Goal: Information Seeking & Learning: Learn about a topic

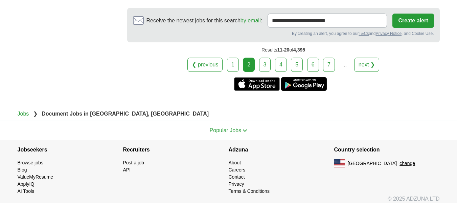
click at [256, 180] on li "Contact" at bounding box center [282, 176] width 106 height 7
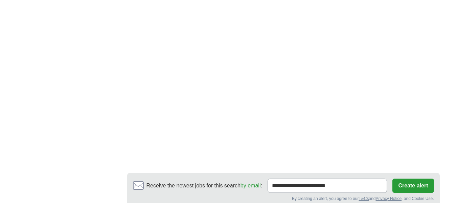
scroll to position [1208, 0]
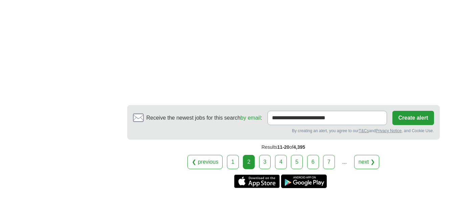
click at [269, 169] on link "3" at bounding box center [265, 162] width 12 height 14
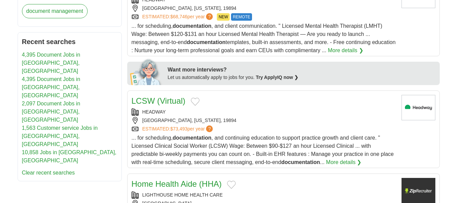
scroll to position [296, 0]
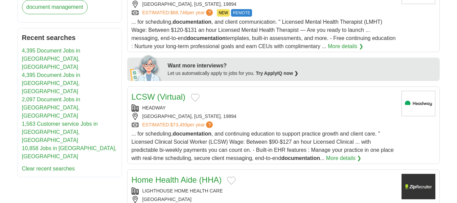
drag, startPoint x: 461, startPoint y: 78, endPoint x: 217, endPoint y: 51, distance: 245.9
click at [217, 51] on article "LMHT (Remote) HEADWAY WILMINGTON, DELAWARE, 19894 ESTIMATED: $68,746 per year ?…" at bounding box center [283, 13] width 313 height 78
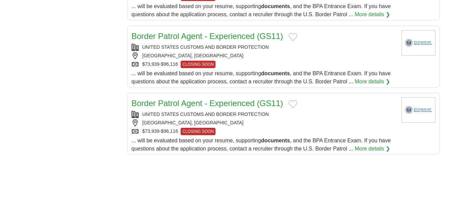
scroll to position [1271, 0]
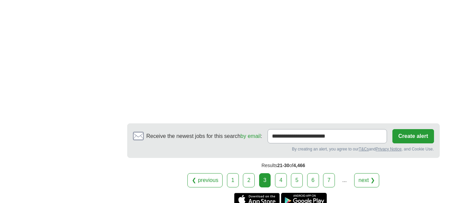
click at [284, 181] on link "4" at bounding box center [281, 180] width 12 height 14
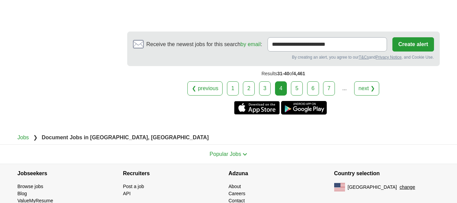
scroll to position [1214, 0]
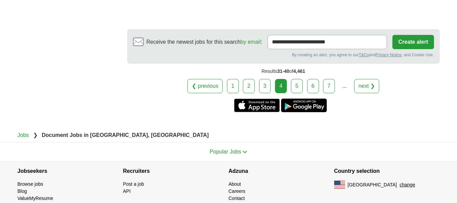
click at [261, 90] on link "3" at bounding box center [265, 86] width 12 height 14
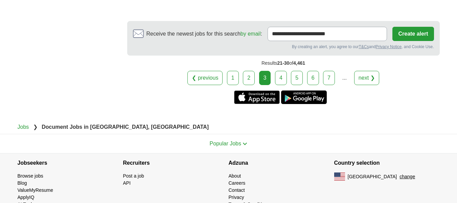
scroll to position [1327, 0]
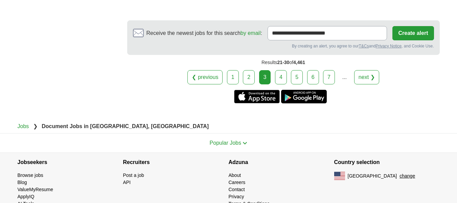
click at [281, 80] on link "4" at bounding box center [281, 77] width 12 height 14
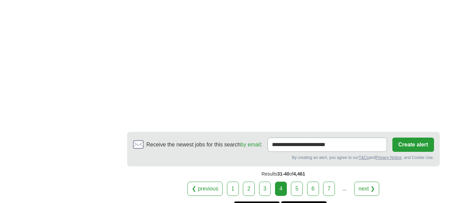
scroll to position [1165, 0]
click at [297, 181] on link "5" at bounding box center [297, 188] width 12 height 14
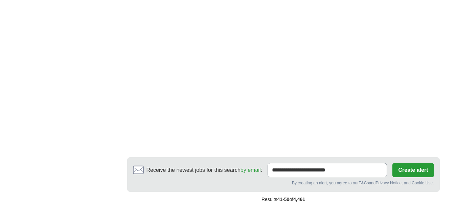
scroll to position [1124, 0]
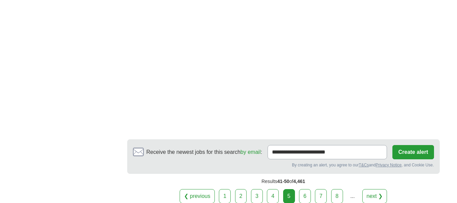
click at [303, 194] on link "6" at bounding box center [305, 196] width 12 height 14
